Goal: Information Seeking & Learning: Learn about a topic

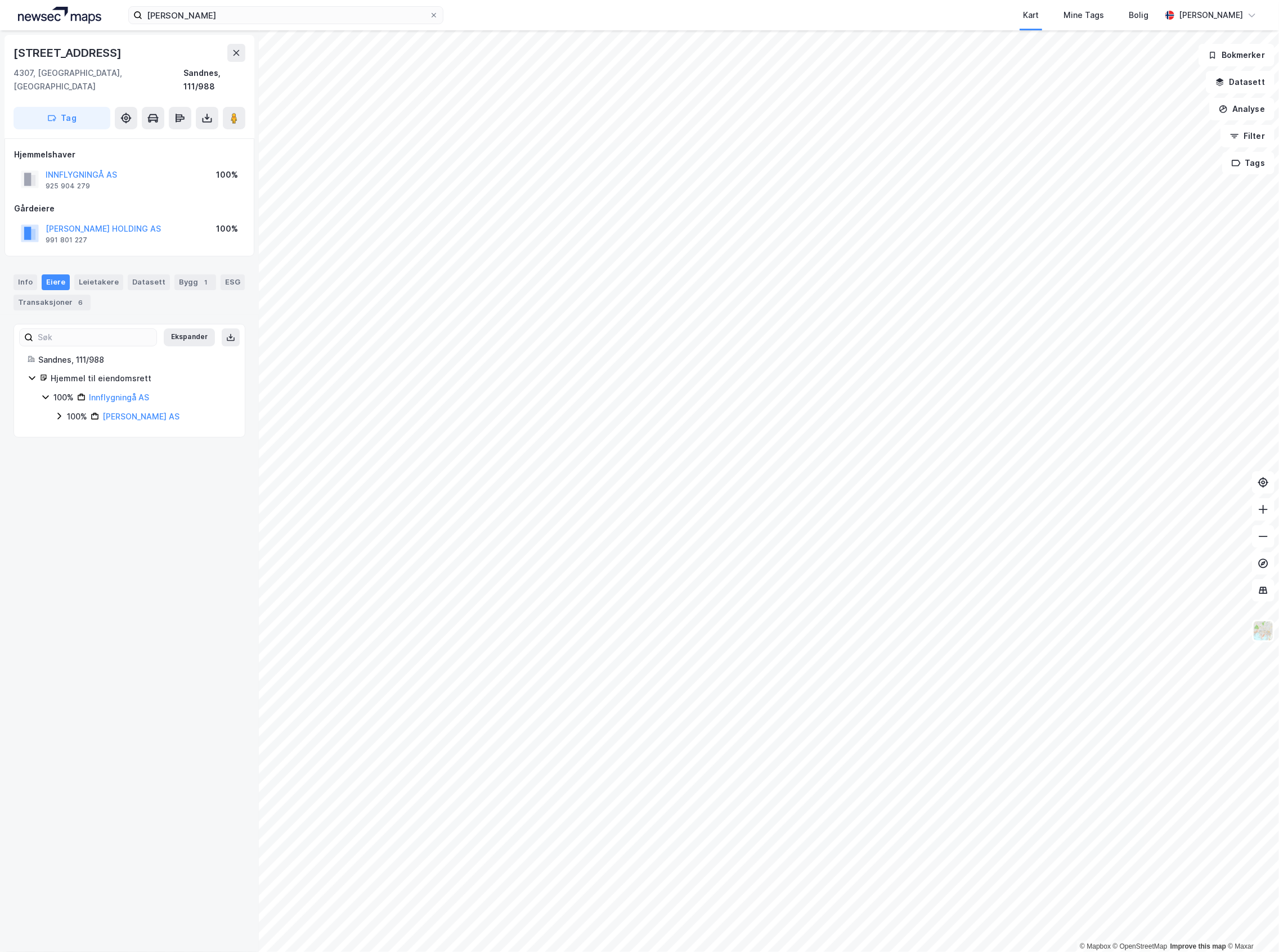
click at [225, 54] on div "[STREET_ADDRESS]" at bounding box center [129, 52] width 232 height 18
click at [234, 52] on icon at bounding box center [236, 52] width 9 height 9
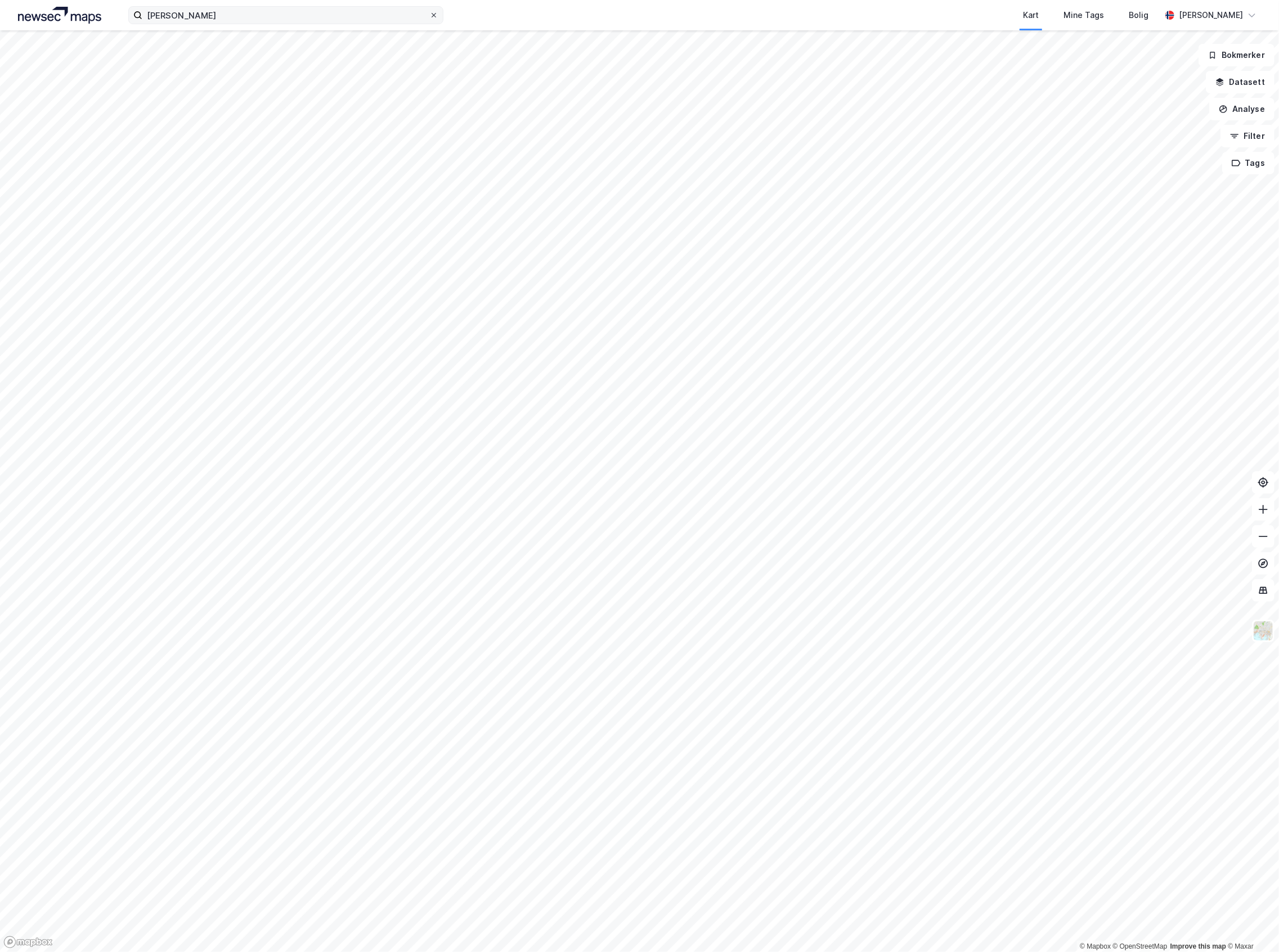
click at [433, 19] on div at bounding box center [433, 15] width 6 height 9
click at [429, 19] on input "[PERSON_NAME]" at bounding box center [286, 15] width 287 height 17
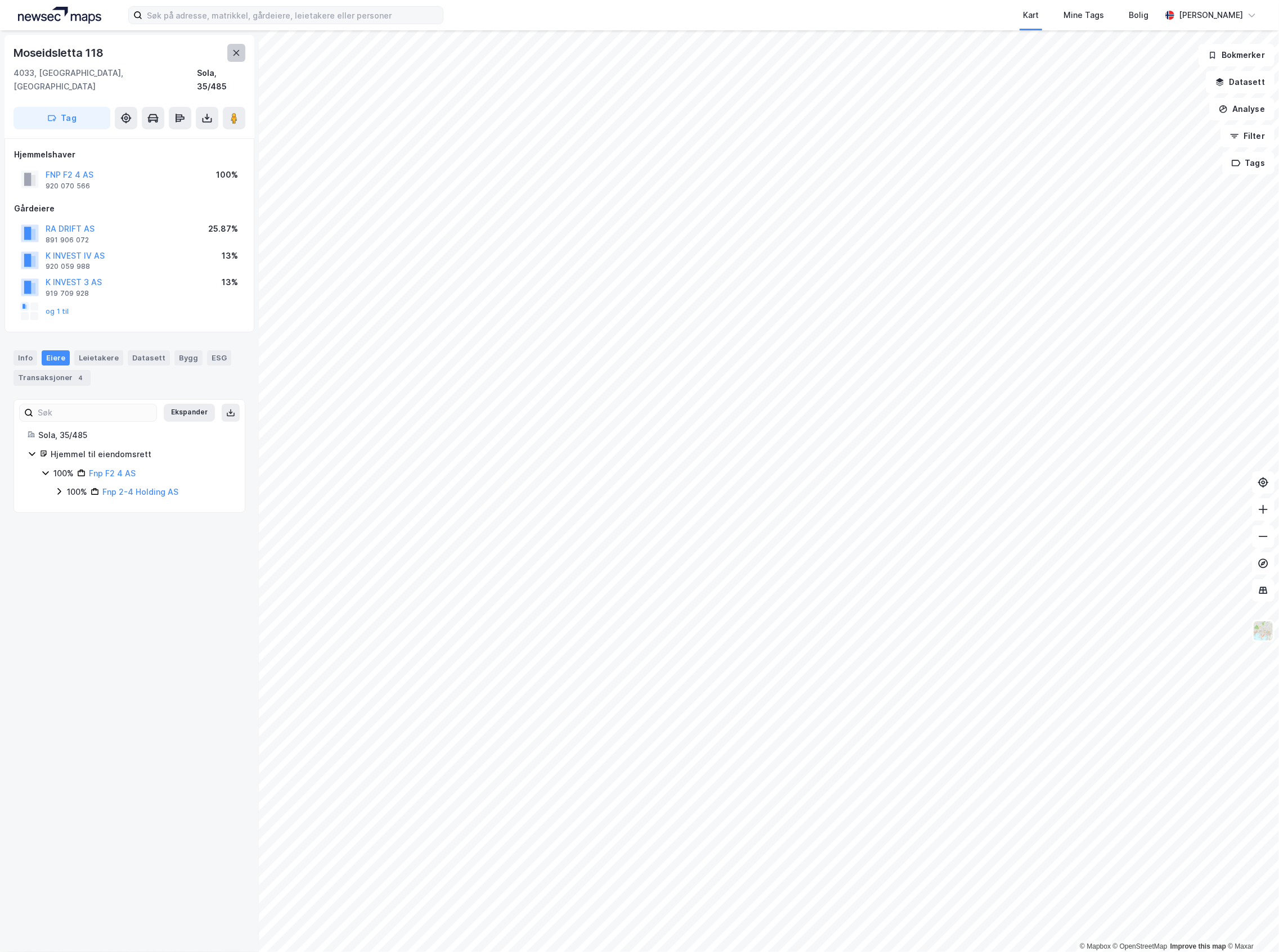
click at [238, 50] on icon at bounding box center [236, 53] width 6 height 6
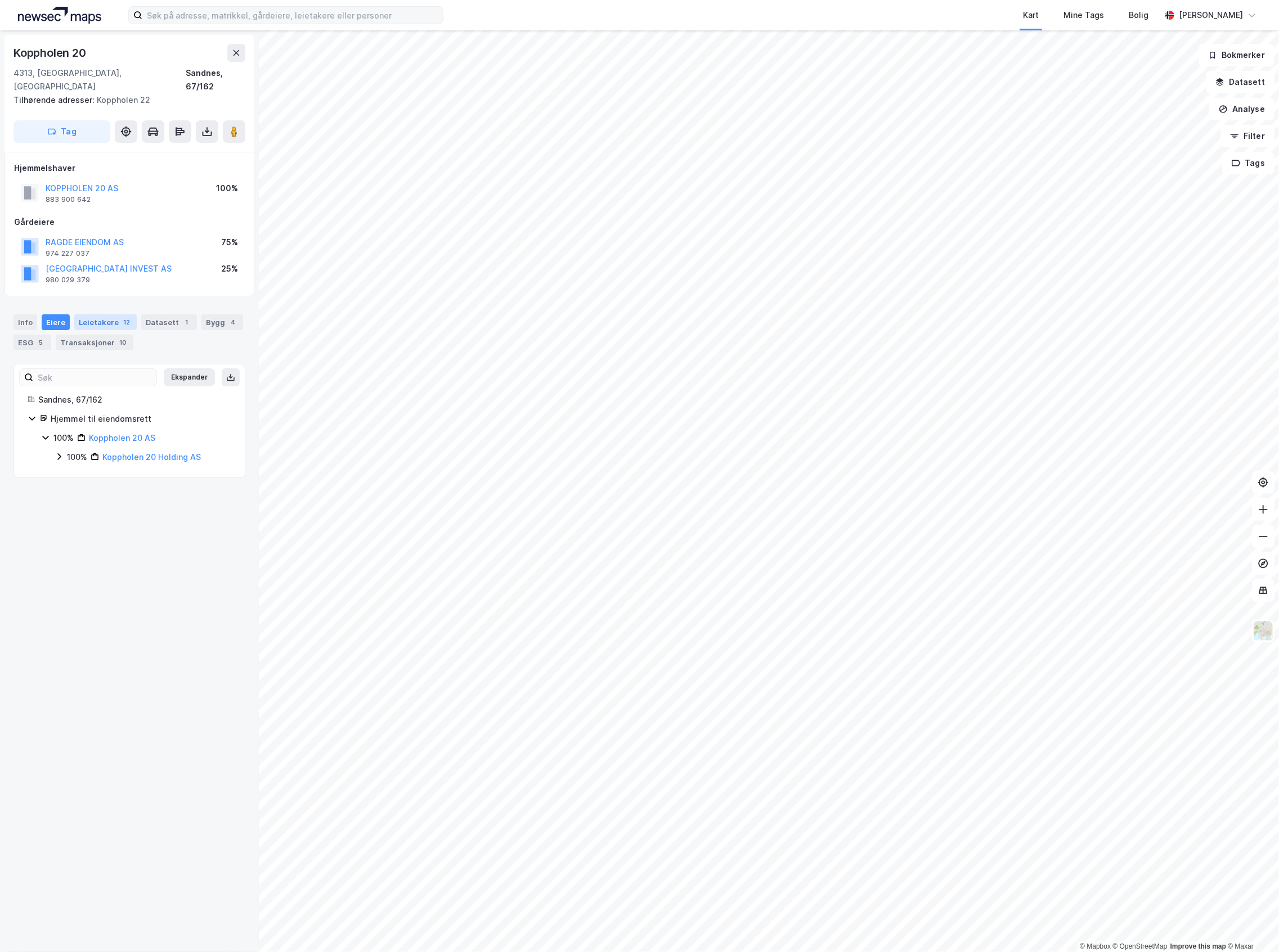
click at [121, 317] on div "12" at bounding box center [126, 322] width 11 height 11
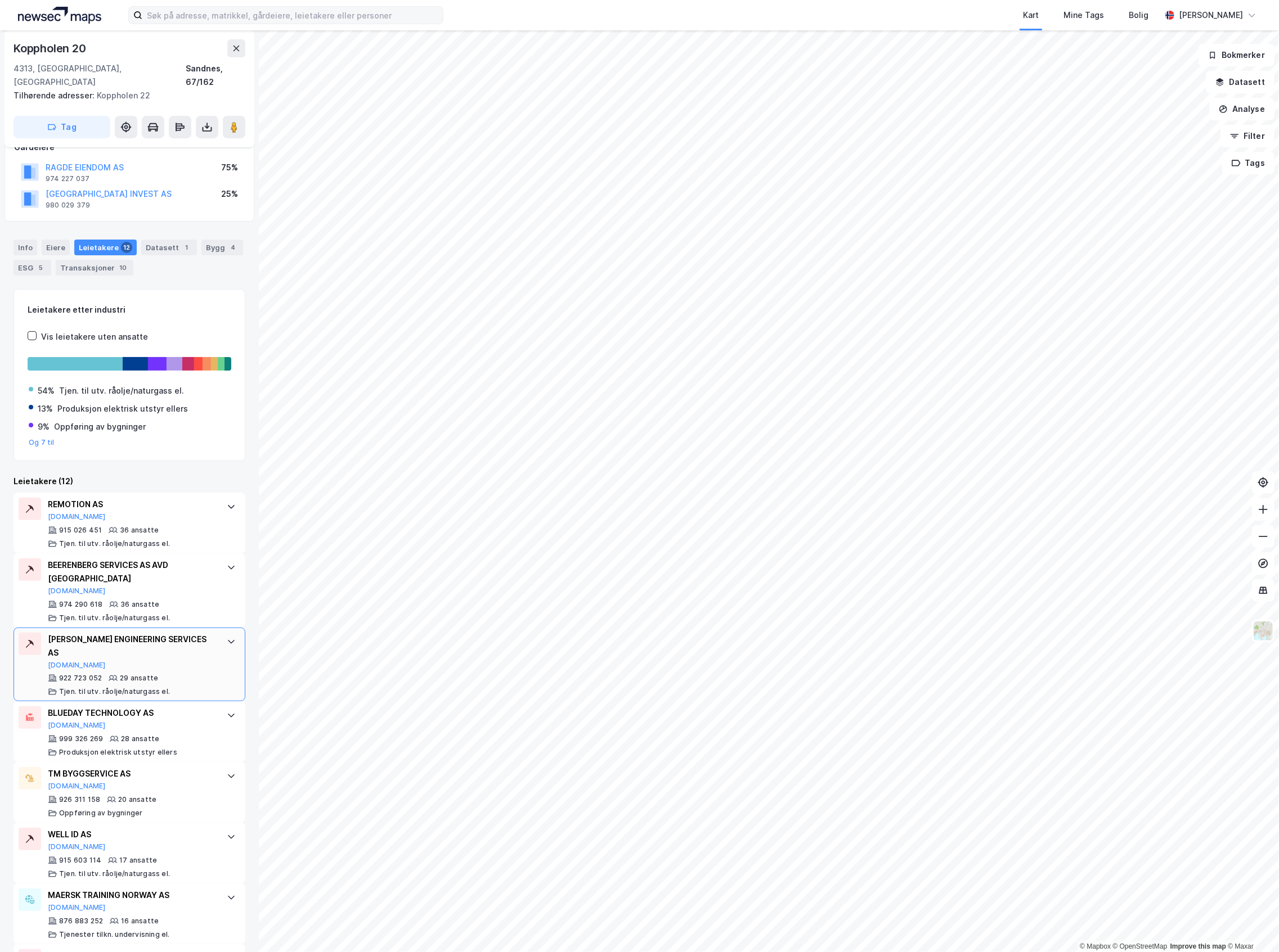
click at [162, 647] on div "[PERSON_NAME] ENGINEERING SERVICES AS [DOMAIN_NAME] 922 723 052 29 ansatte Tjen…" at bounding box center [131, 664] width 167 height 64
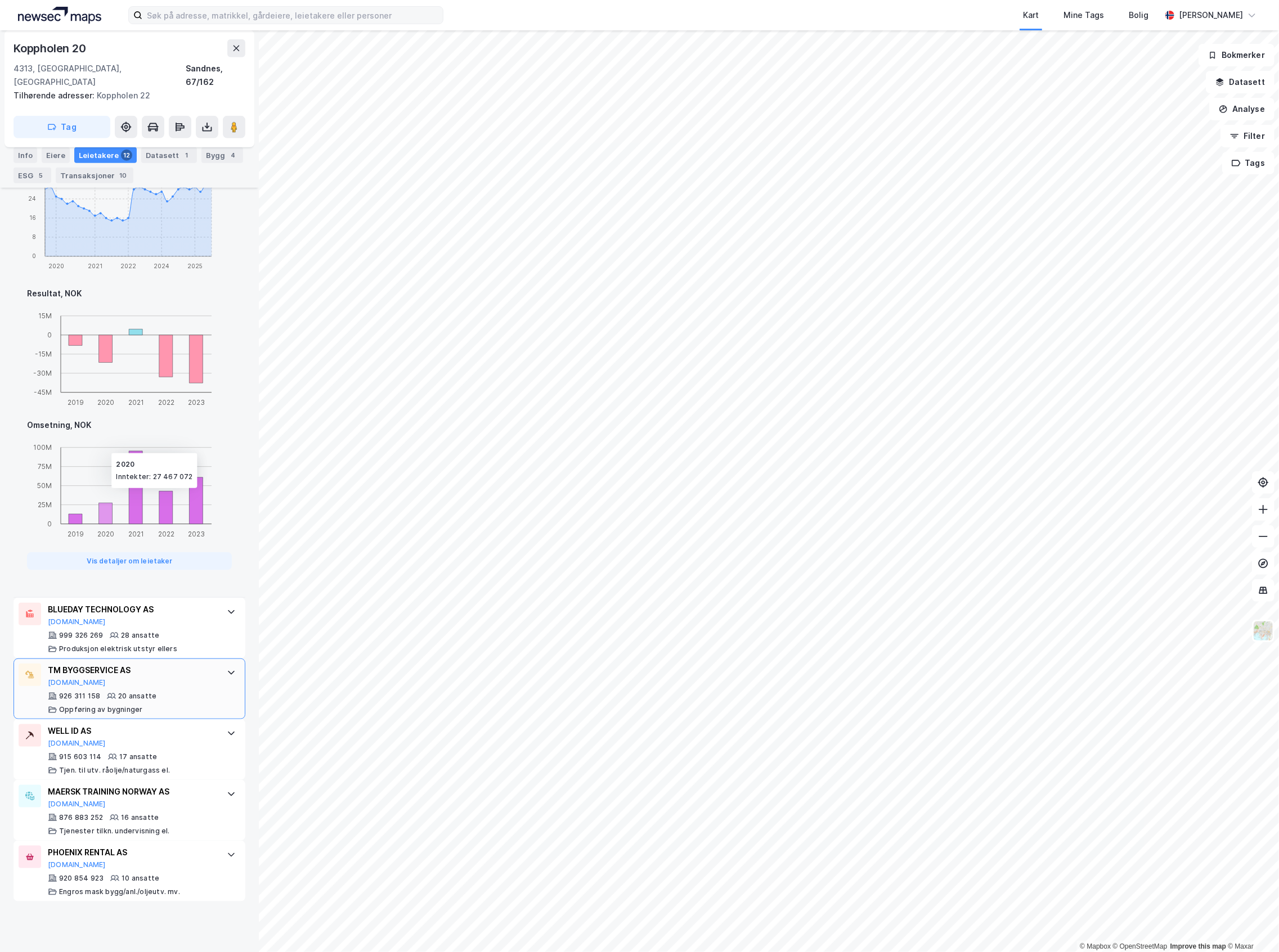
scroll to position [824, 0]
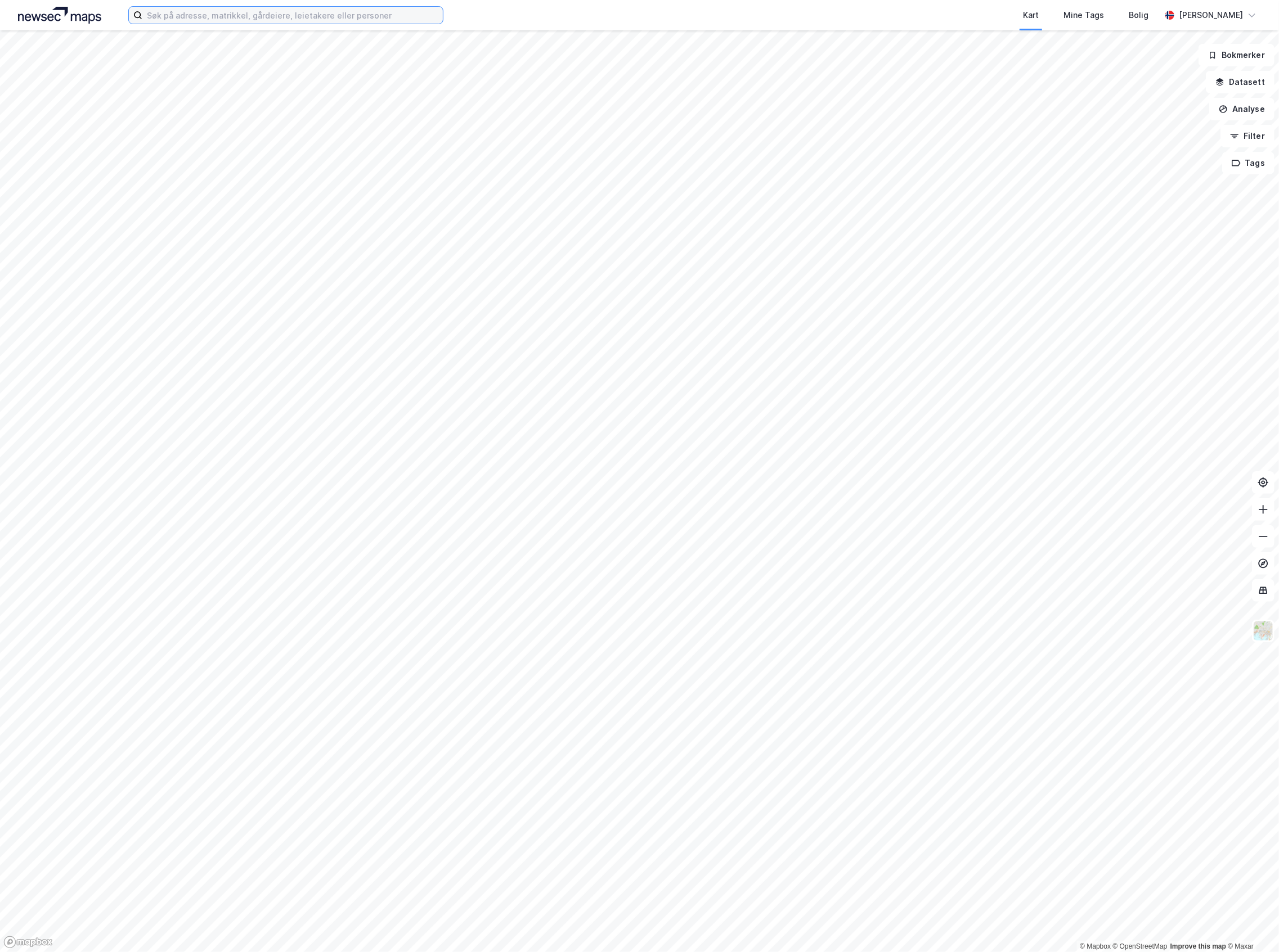
click at [254, 16] on input at bounding box center [292, 15] width 300 height 17
